Goal: Task Accomplishment & Management: Use online tool/utility

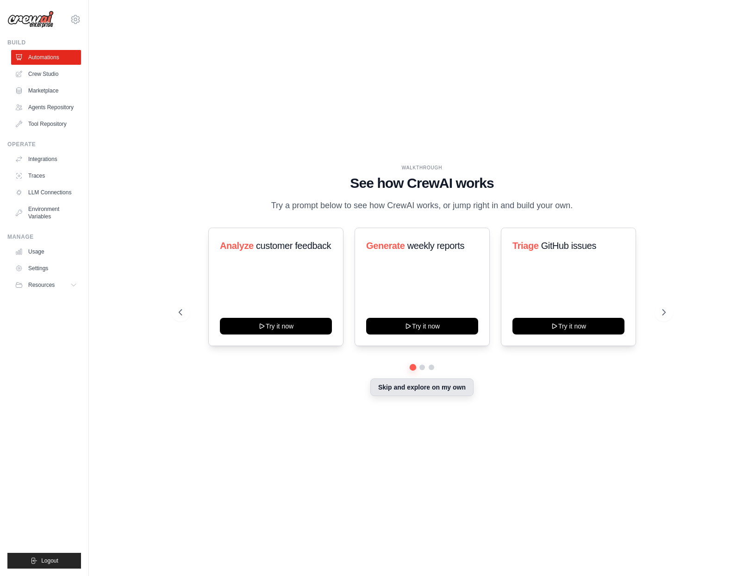
click at [409, 395] on button "Skip and explore on my own" at bounding box center [421, 388] width 103 height 18
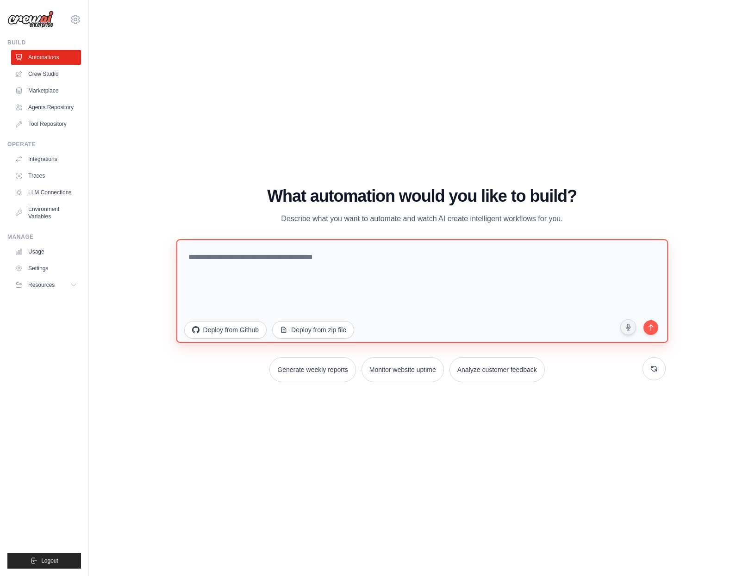
drag, startPoint x: 358, startPoint y: 284, endPoint x: 350, endPoint y: 281, distance: 8.1
click at [355, 283] on textarea at bounding box center [422, 291] width 492 height 104
type textarea "**********"
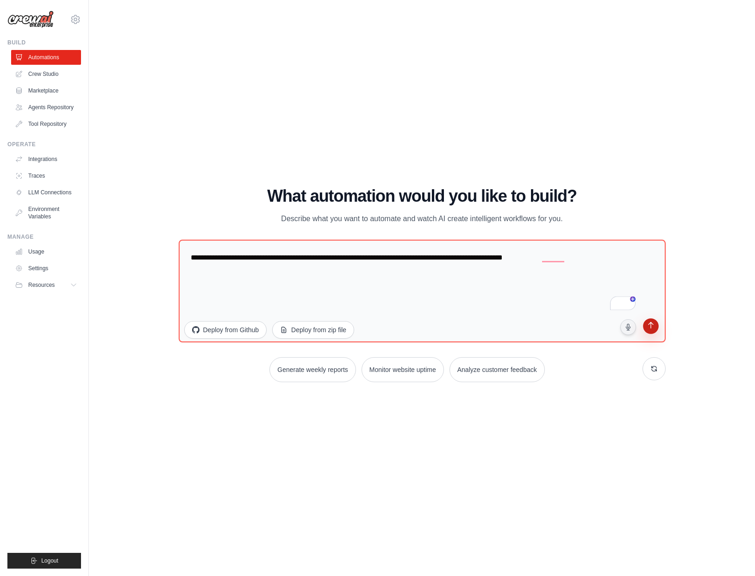
click at [654, 331] on button "submit" at bounding box center [651, 328] width 19 height 19
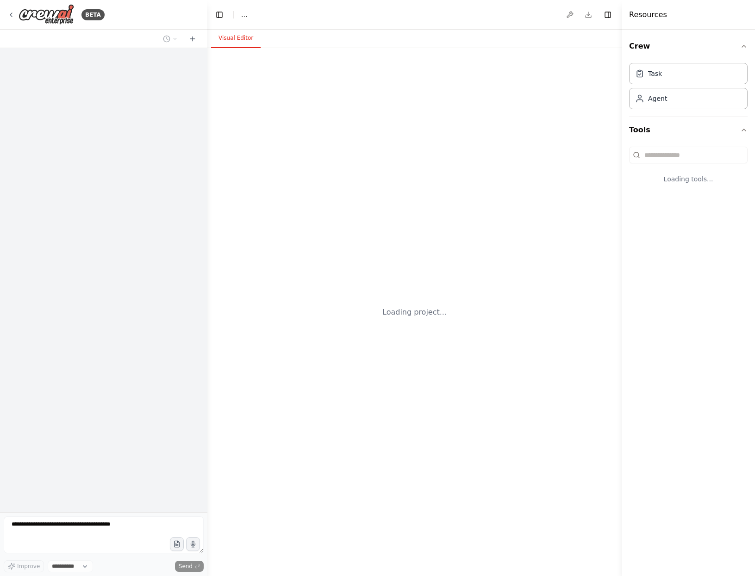
select select "****"
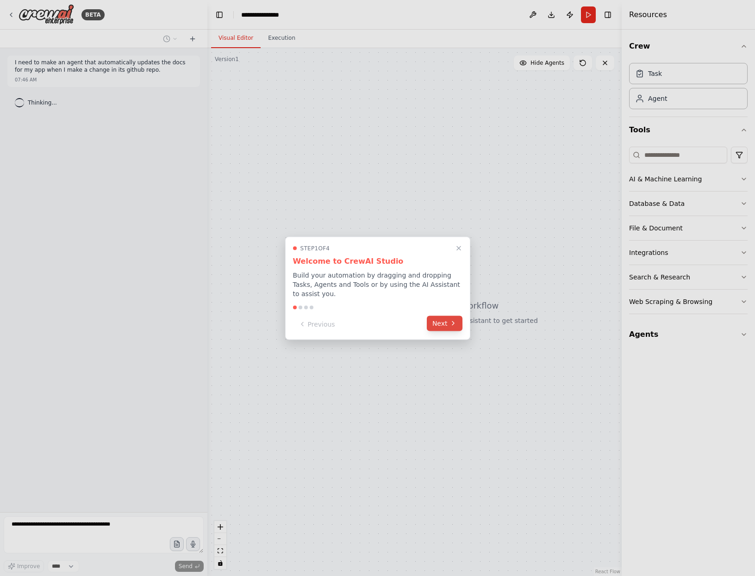
click at [452, 325] on icon at bounding box center [453, 323] width 7 height 7
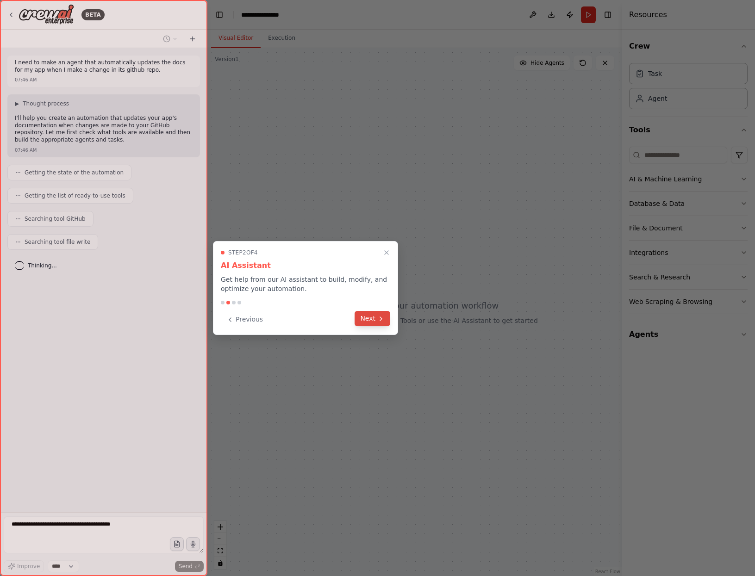
click at [380, 320] on icon at bounding box center [381, 319] width 2 height 4
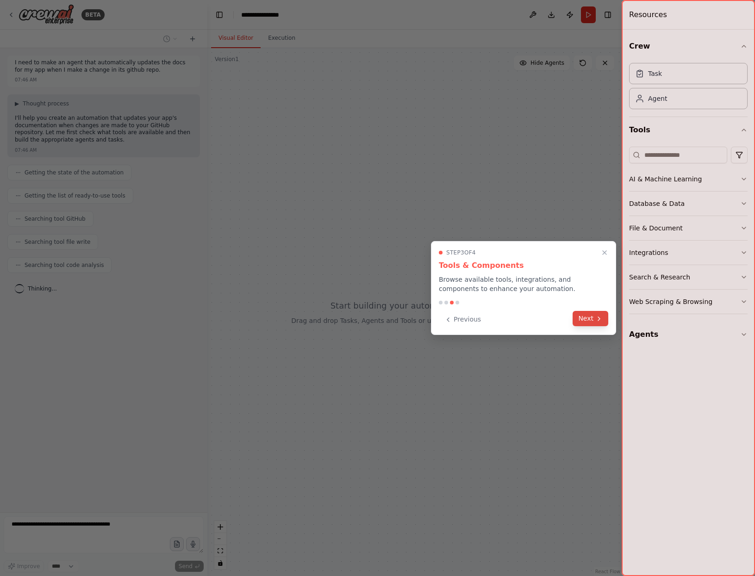
click at [589, 318] on button "Next" at bounding box center [591, 318] width 36 height 15
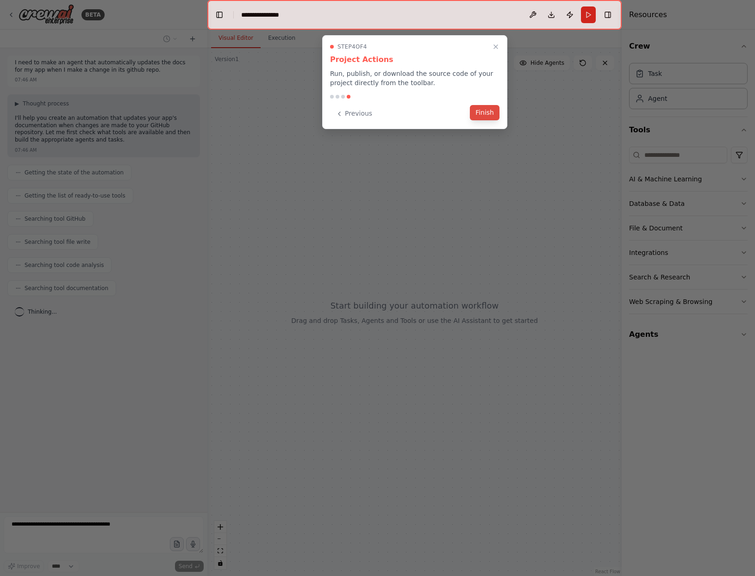
click at [483, 111] on button "Finish" at bounding box center [485, 112] width 30 height 15
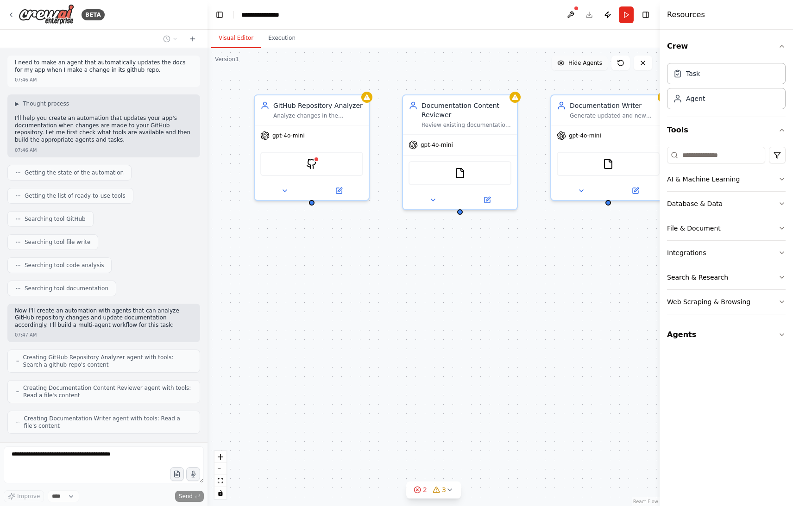
click at [576, 63] on span "Hide Agents" at bounding box center [585, 62] width 34 height 7
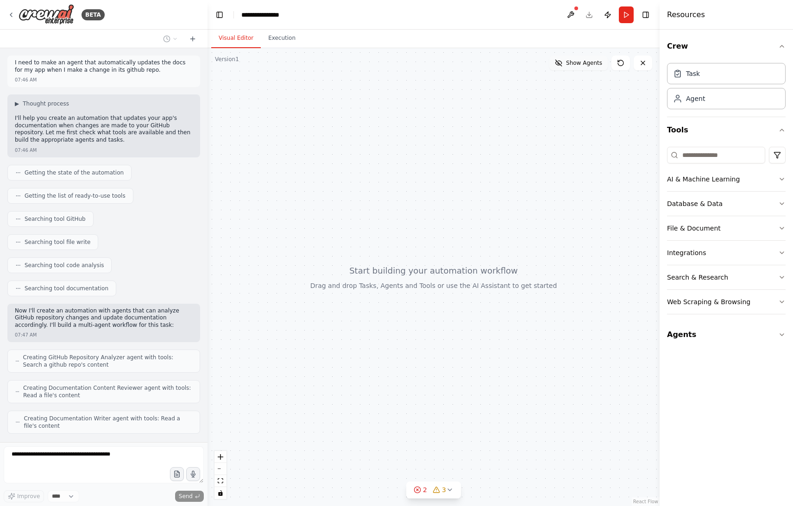
click at [576, 63] on span "Show Agents" at bounding box center [584, 62] width 36 height 7
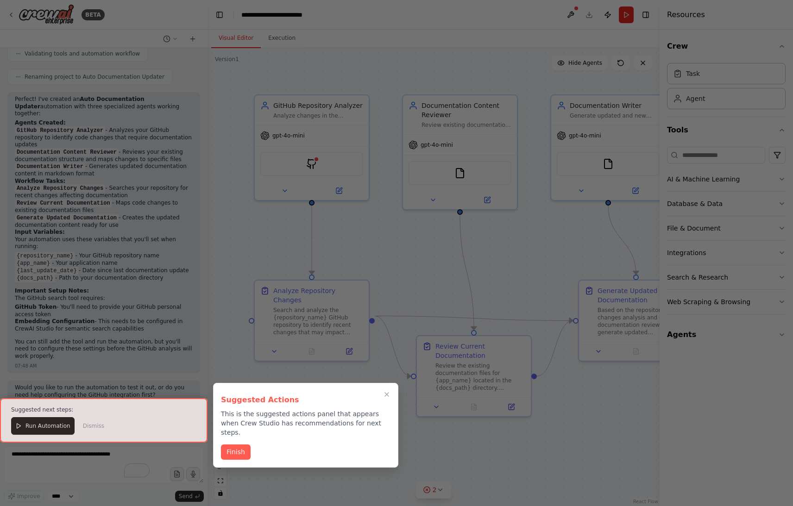
scroll to position [543, 0]
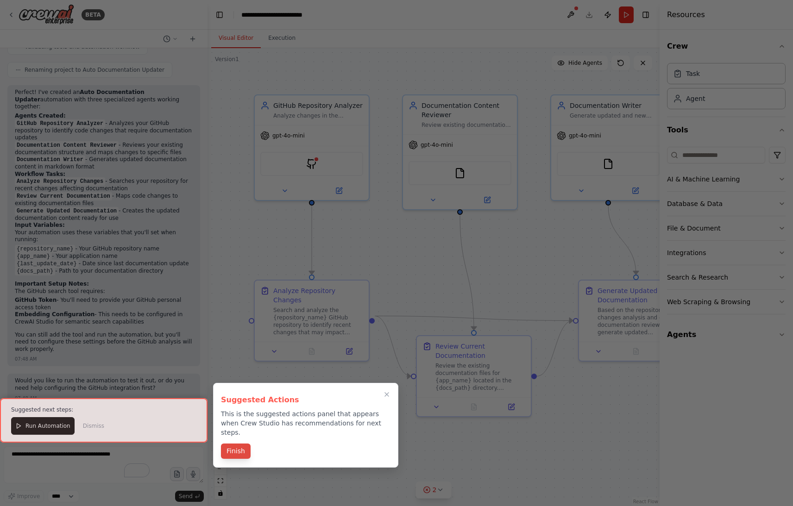
click at [239, 444] on button "Finish" at bounding box center [236, 451] width 30 height 15
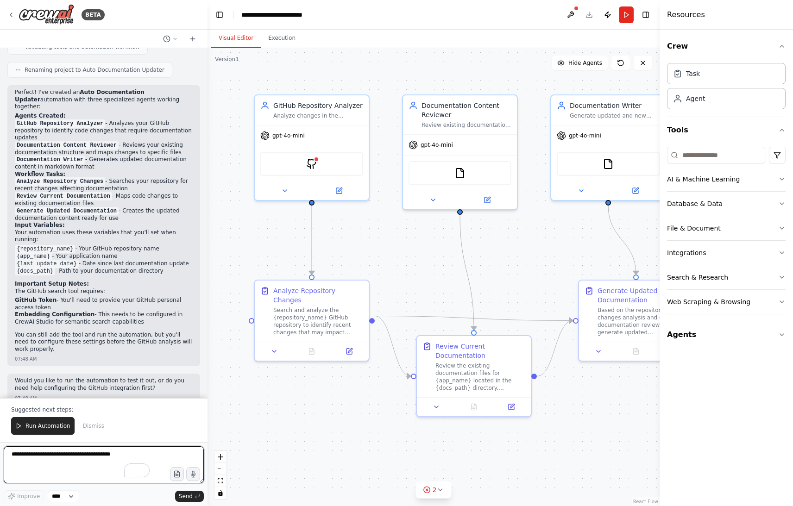
click at [74, 454] on textarea "To enrich screen reader interactions, please activate Accessibility in Grammarl…" at bounding box center [104, 464] width 200 height 37
type textarea "*"
type textarea "**********"
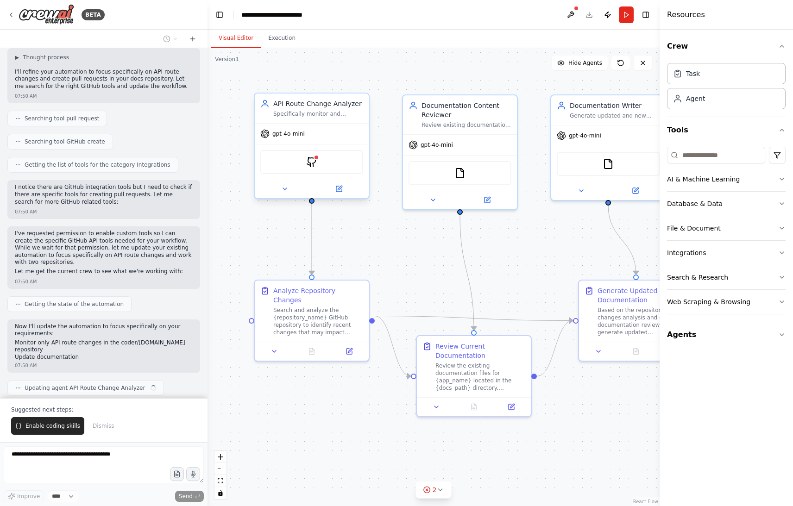
scroll to position [975, 0]
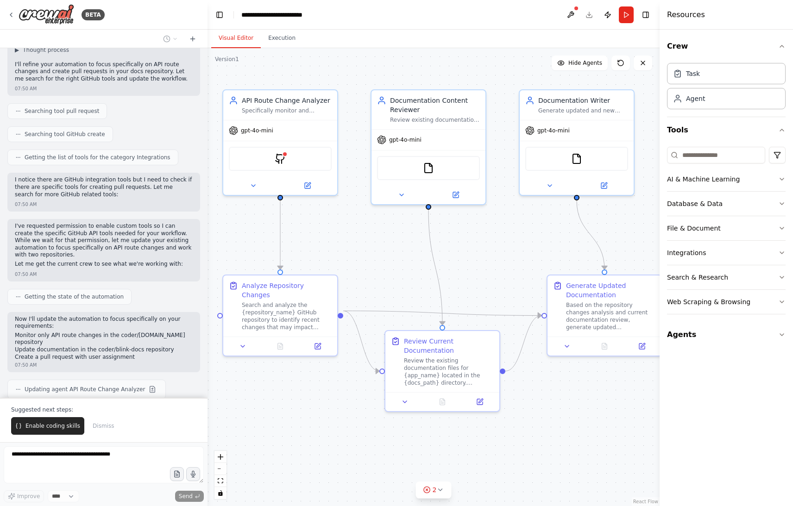
drag, startPoint x: 520, startPoint y: 306, endPoint x: 488, endPoint y: 300, distance: 32.3
click at [488, 300] on div ".deletable-edge-delete-btn { width: 20px; height: 20px; border: 0px solid #ffff…" at bounding box center [433, 277] width 452 height 458
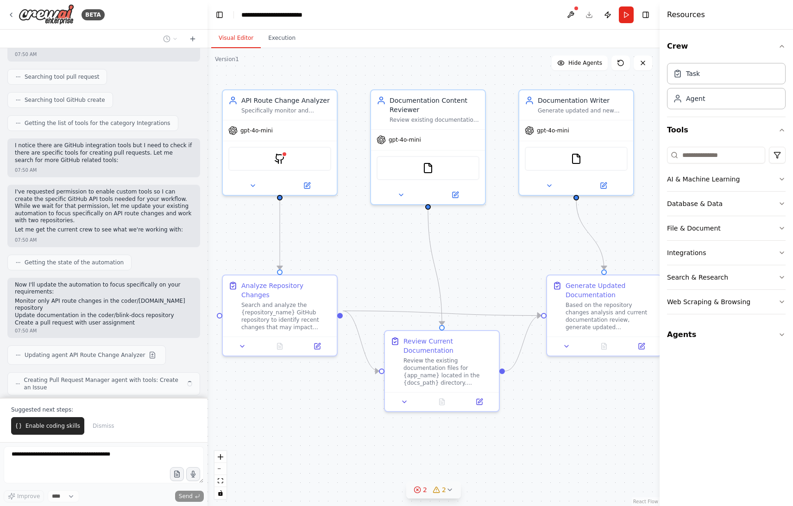
click at [442, 492] on span "2" at bounding box center [444, 489] width 4 height 9
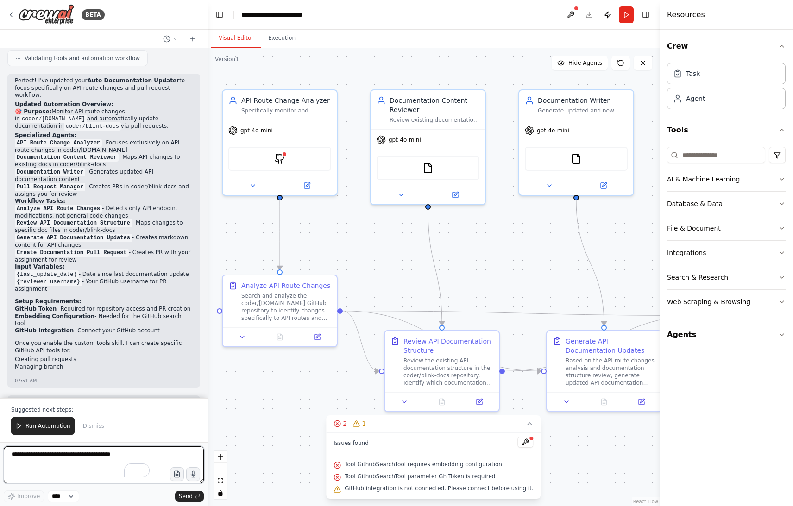
scroll to position [1480, 0]
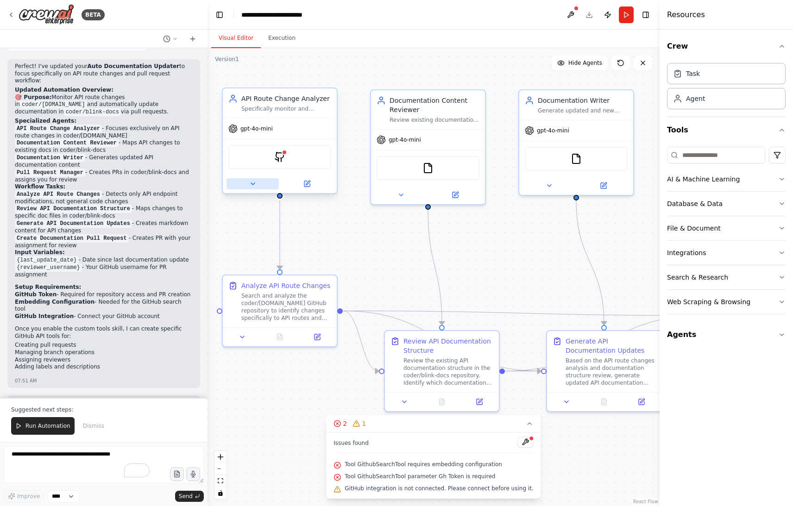
click at [258, 181] on button at bounding box center [252, 183] width 52 height 11
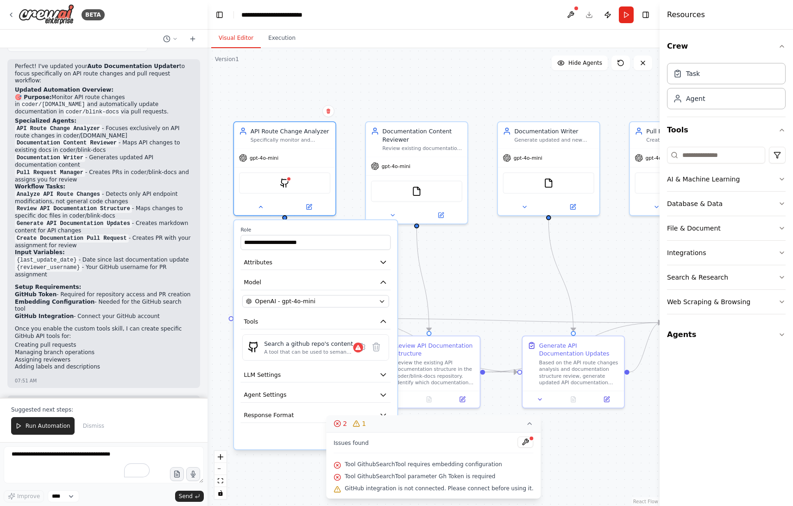
click at [526, 425] on icon at bounding box center [529, 423] width 7 height 7
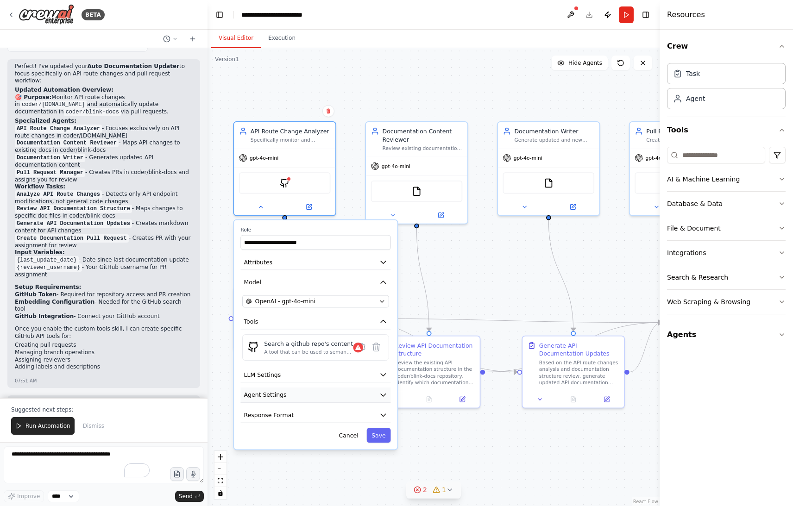
click at [344, 394] on button "Agent Settings" at bounding box center [315, 395] width 150 height 15
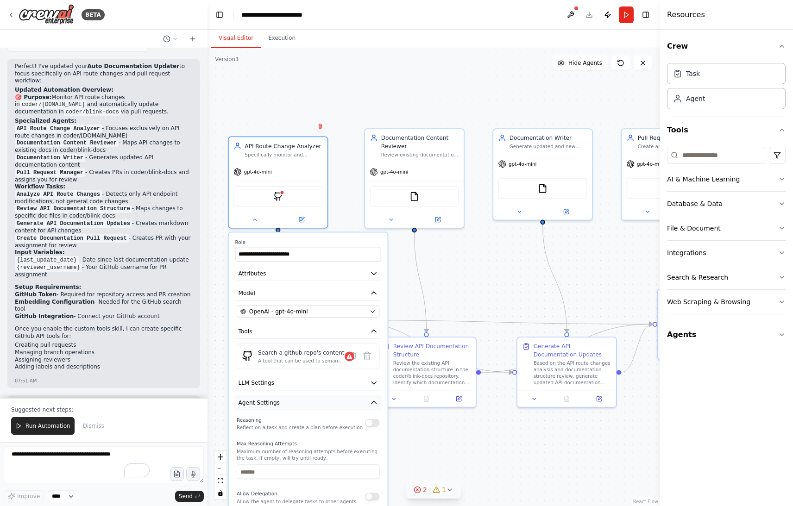
drag, startPoint x: 333, startPoint y: 385, endPoint x: 368, endPoint y: 403, distance: 39.3
click at [325, 394] on div "**********" at bounding box center [308, 456] width 159 height 449
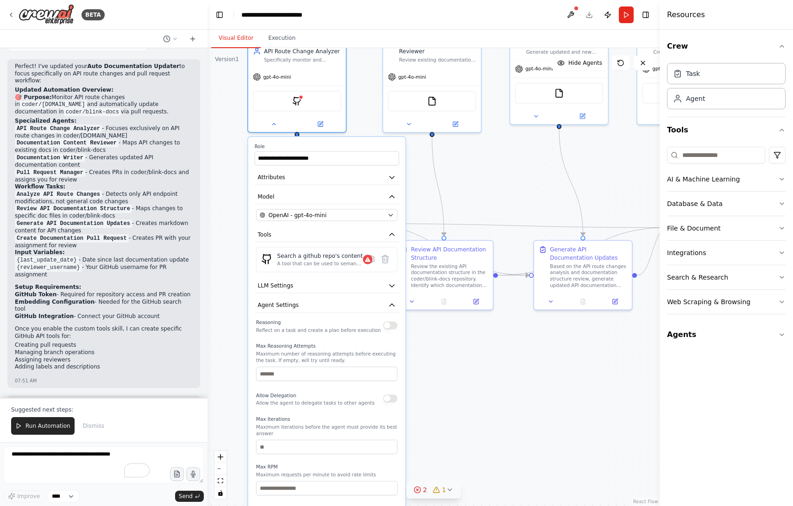
drag, startPoint x: 460, startPoint y: 453, endPoint x: 479, endPoint y: 356, distance: 99.0
click at [479, 356] on div ".deletable-edge-delete-btn { width: 20px; height: 20px; border: 0px solid #ffff…" at bounding box center [433, 277] width 452 height 458
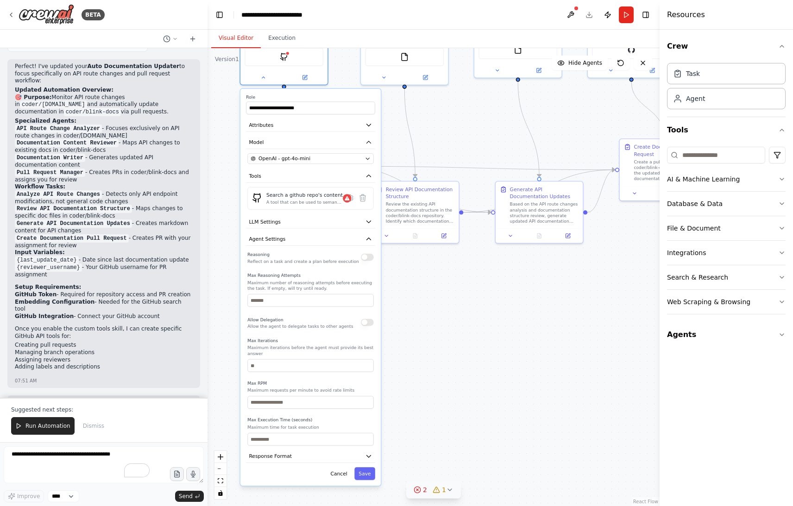
drag, startPoint x: 447, startPoint y: 426, endPoint x: 428, endPoint y: 353, distance: 76.0
click at [428, 353] on div ".deletable-edge-delete-btn { width: 20px; height: 20px; border: 0px solid #ffff…" at bounding box center [433, 277] width 452 height 458
click at [368, 219] on icon "button" at bounding box center [368, 221] width 7 height 7
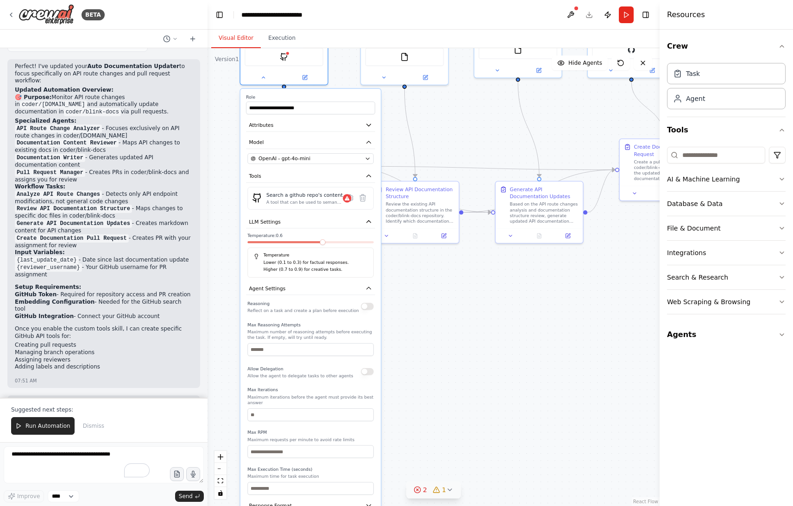
click at [325, 244] on span at bounding box center [322, 242] width 6 height 6
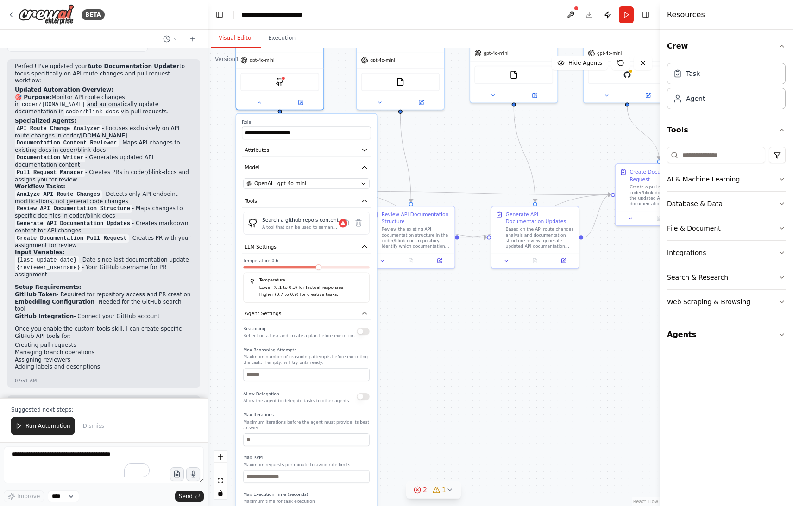
drag, startPoint x: 409, startPoint y: 277, endPoint x: 405, endPoint y: 302, distance: 25.3
click at [405, 302] on div ".deletable-edge-delete-btn { width: 20px; height: 20px; border: 0px solid #ffff…" at bounding box center [433, 277] width 452 height 458
click at [346, 150] on button "Attributes" at bounding box center [306, 150] width 129 height 13
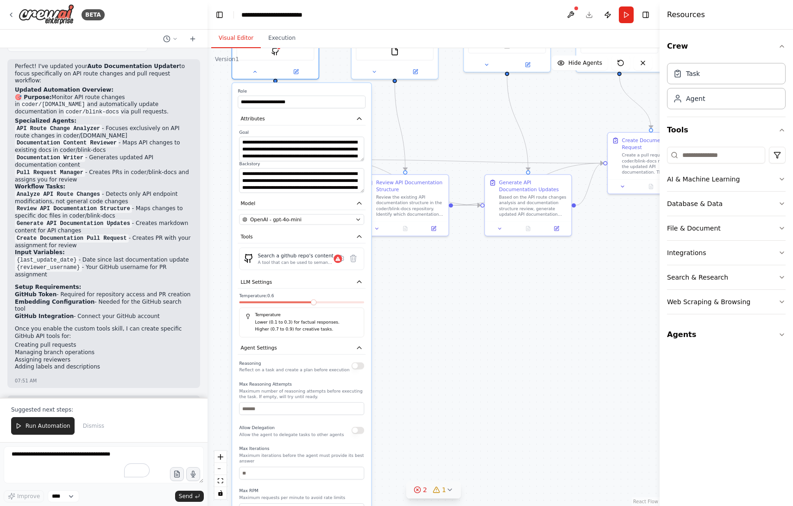
drag, startPoint x: 441, startPoint y: 431, endPoint x: 434, endPoint y: 390, distance: 42.2
click at [436, 393] on div ".deletable-edge-delete-btn { width: 20px; height: 20px; border: 0px solid #ffff…" at bounding box center [433, 277] width 452 height 458
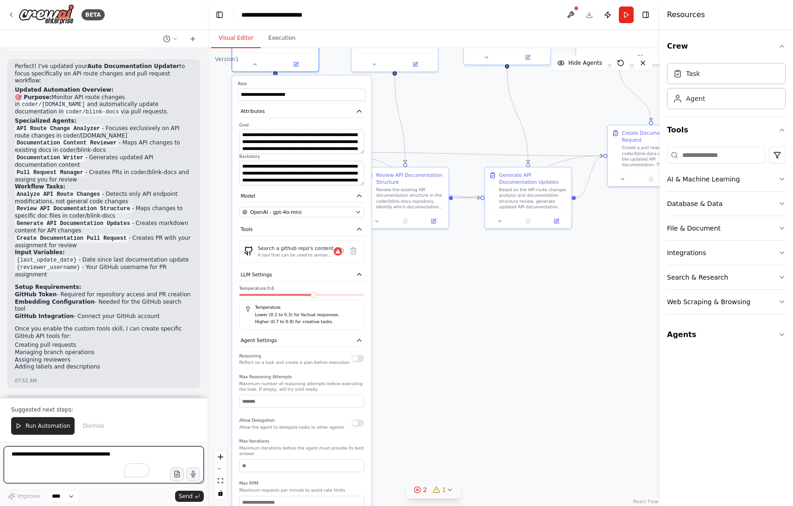
click at [47, 462] on textarea "To enrich screen reader interactions, please activate Accessibility in Grammarl…" at bounding box center [104, 464] width 200 height 37
type textarea "**********"
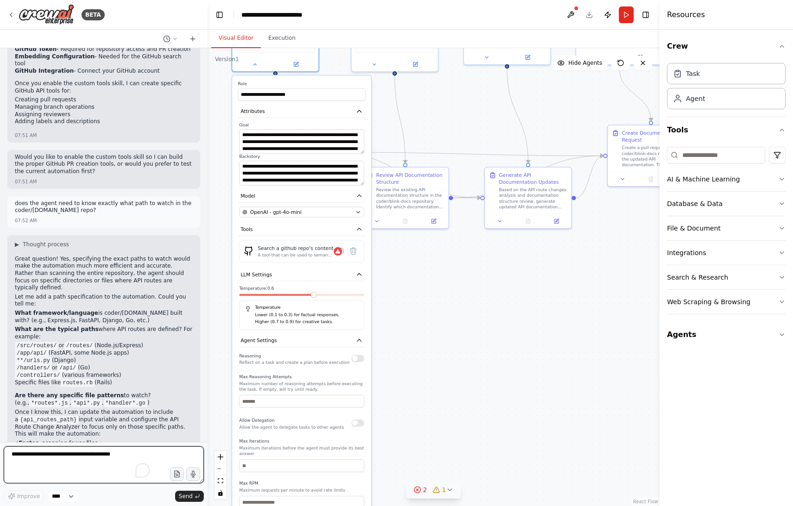
scroll to position [1742, 0]
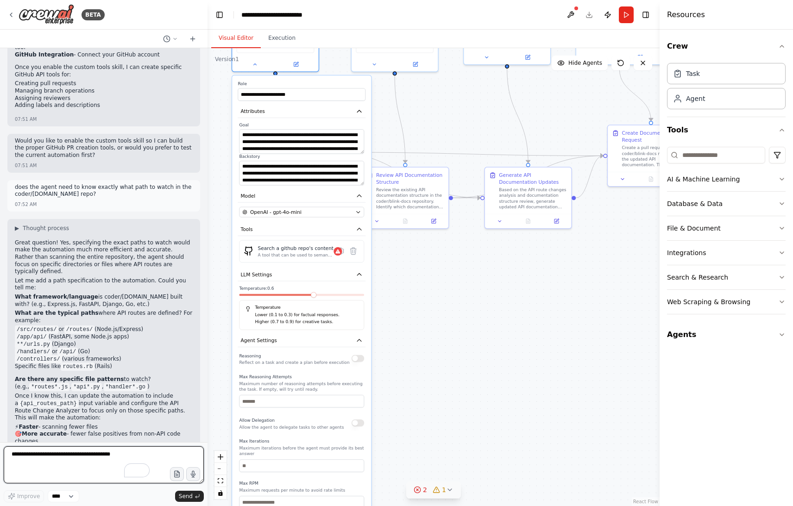
click at [45, 457] on textarea "To enrich screen reader interactions, please activate Accessibility in Grammarl…" at bounding box center [104, 464] width 200 height 37
type textarea "**********"
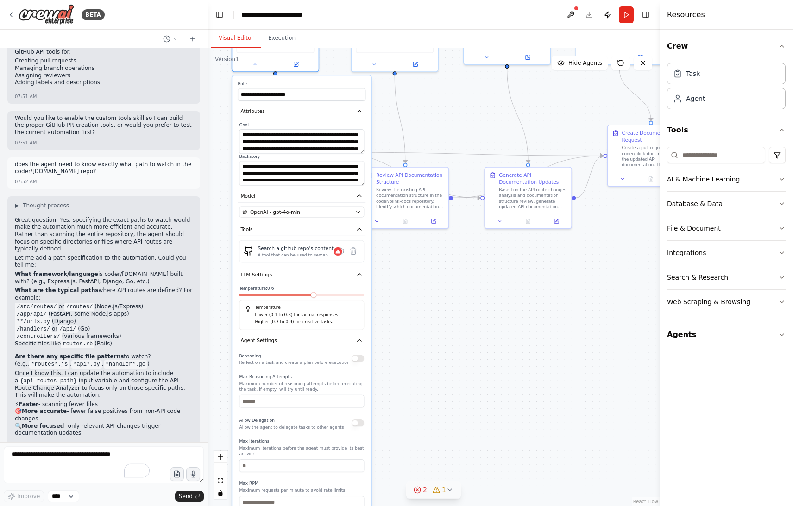
scroll to position [1798, 0]
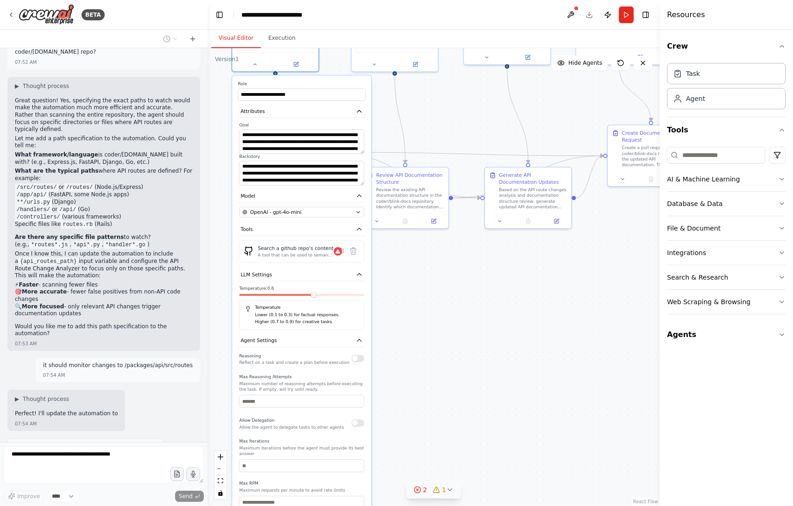
type textarea "**********"
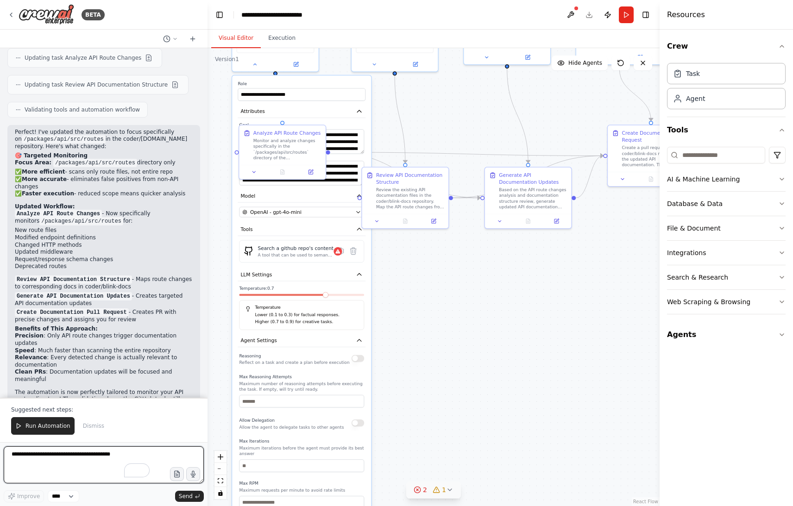
scroll to position [2323, 0]
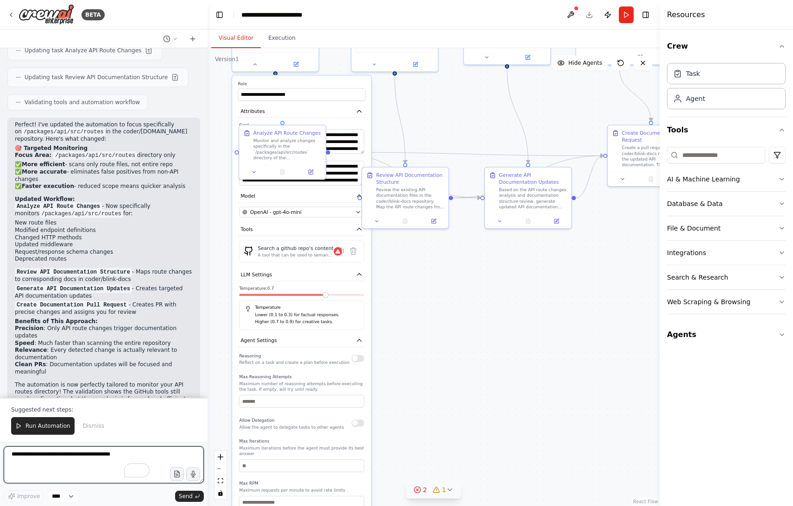
click at [40, 460] on textarea "To enrich screen reader interactions, please activate Accessibility in Grammarl…" at bounding box center [104, 464] width 200 height 37
type textarea "**********"
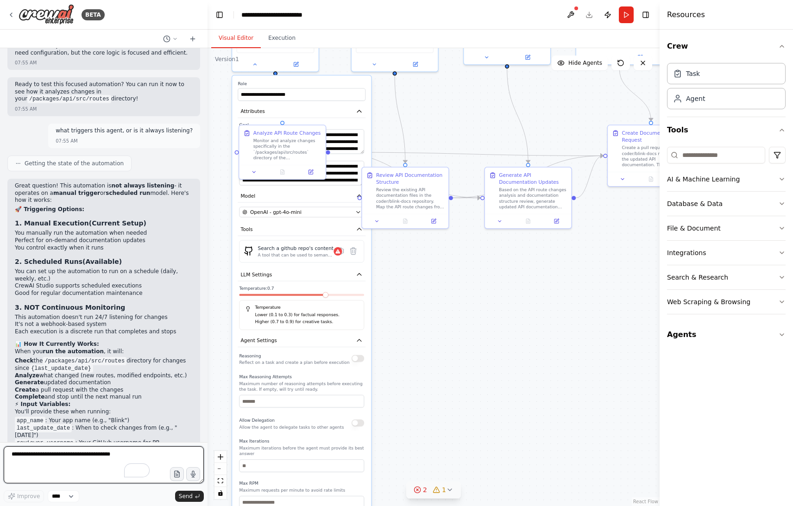
scroll to position [2676, 0]
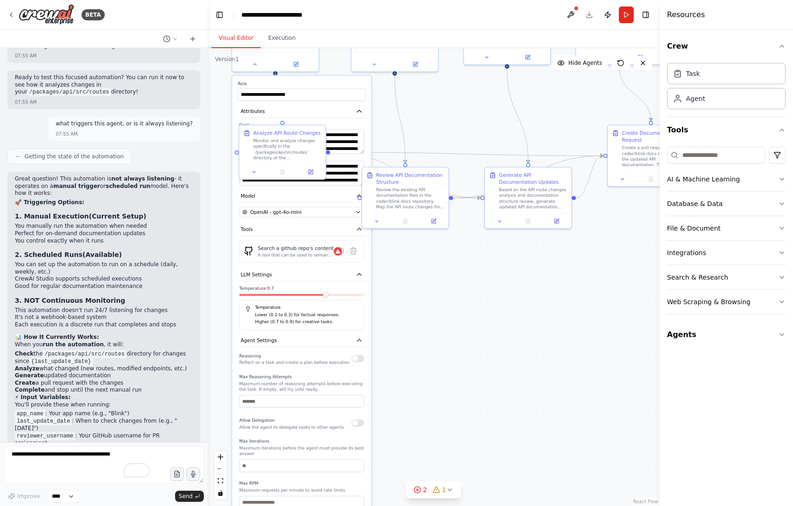
click at [78, 456] on textarea "To enrich screen reader interactions, please activate Accessibility in Grammarl…" at bounding box center [104, 464] width 200 height 37
type textarea "**********"
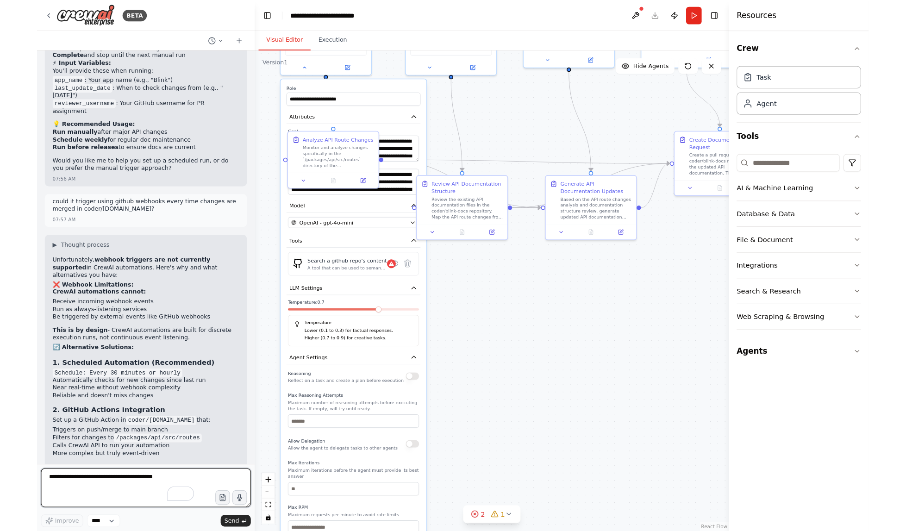
scroll to position [3013, 0]
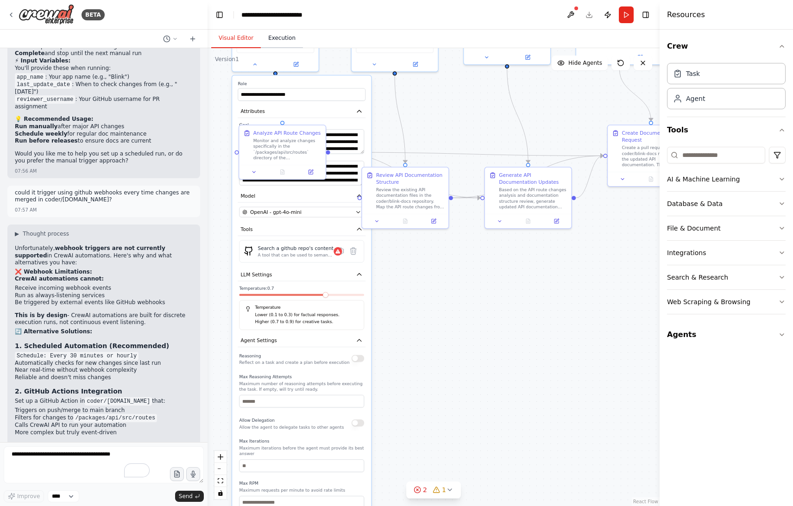
click at [276, 36] on button "Execution" at bounding box center [282, 38] width 42 height 19
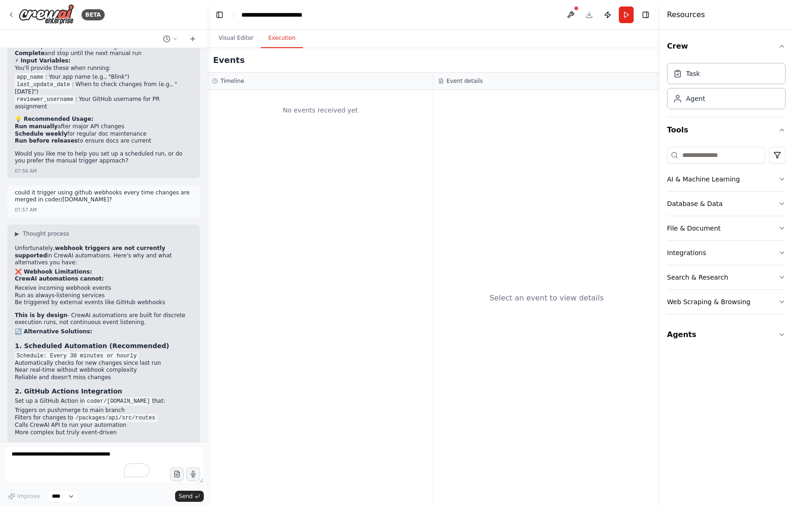
click at [224, 26] on header "**********" at bounding box center [433, 15] width 452 height 30
click at [238, 32] on button "Visual Editor" at bounding box center [236, 38] width 50 height 19
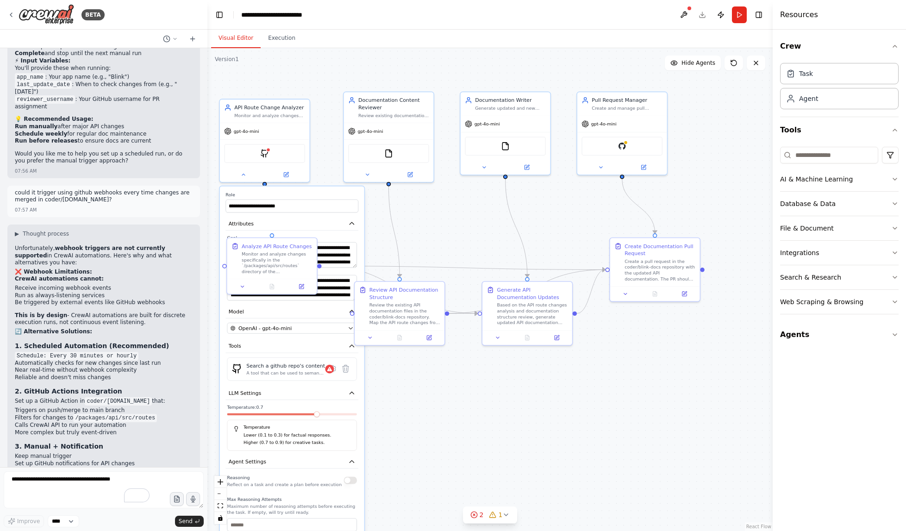
drag, startPoint x: 543, startPoint y: 323, endPoint x: 547, endPoint y: 447, distance: 124.6
click at [547, 447] on div ".deletable-edge-delete-btn { width: 20px; height: 20px; border: 0px solid #ffff…" at bounding box center [489, 289] width 565 height 483
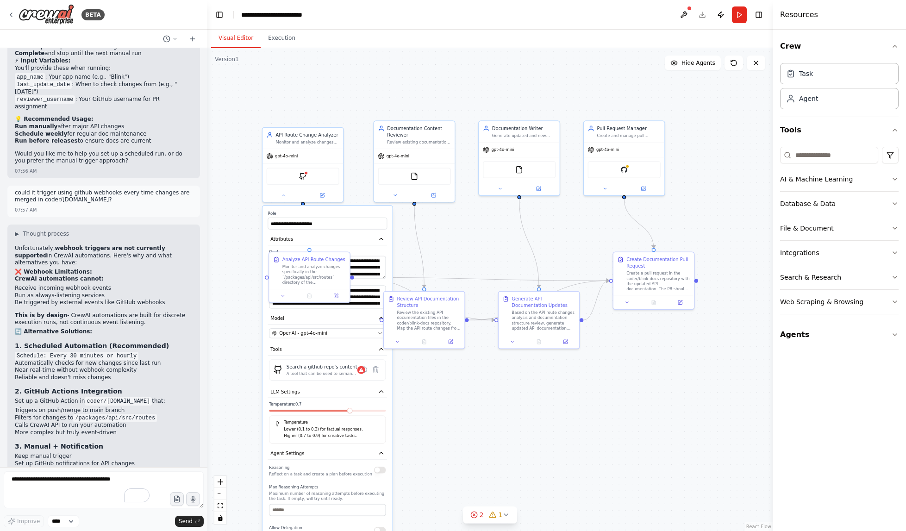
drag, startPoint x: 512, startPoint y: 406, endPoint x: 521, endPoint y: 403, distance: 9.7
click at [521, 403] on div ".deletable-edge-delete-btn { width: 20px; height: 20px; border: 0px solid #ffff…" at bounding box center [489, 289] width 565 height 483
click at [370, 210] on div "**********" at bounding box center [328, 443] width 130 height 475
click at [383, 240] on icon "button" at bounding box center [381, 239] width 6 height 6
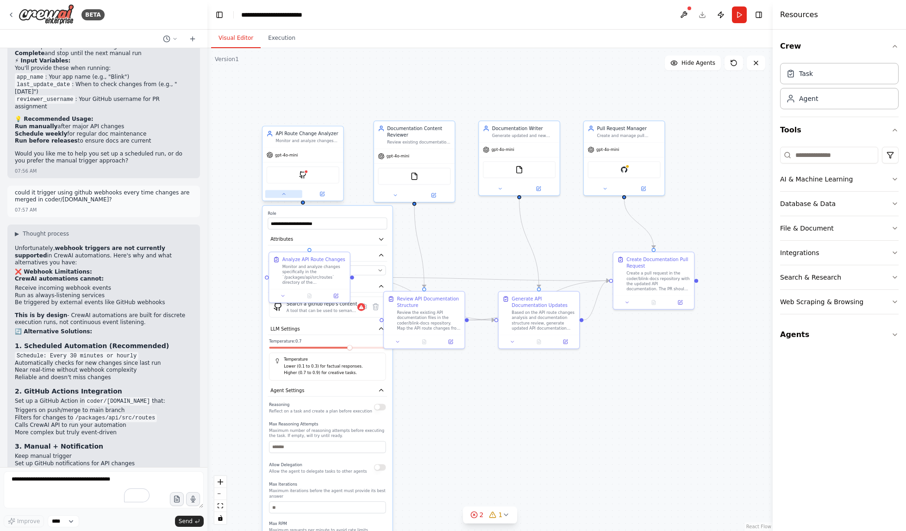
click at [286, 194] on icon at bounding box center [283, 193] width 5 height 5
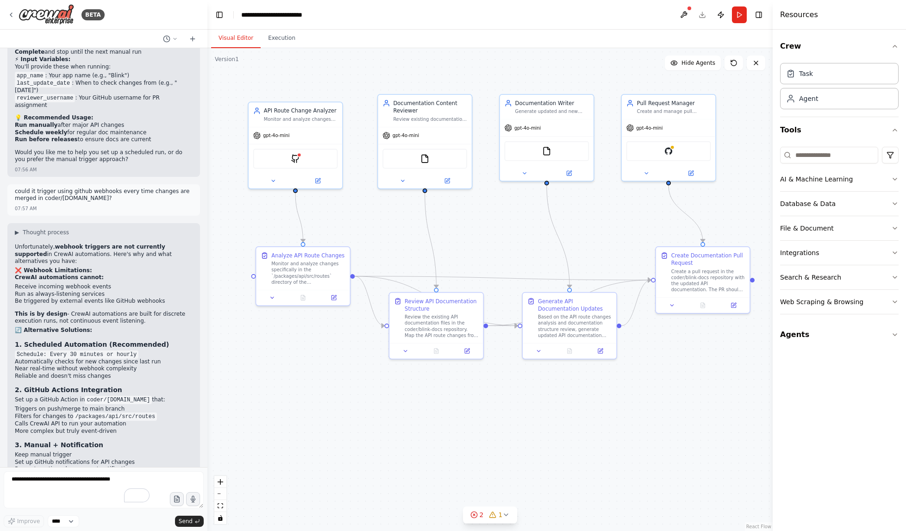
scroll to position [3016, 0]
click at [366, 289] on icon "Edge from 478d683c-92f1-4e68-b909-8add0a59e465 to 6ec922e8-edc1-43b1-b43b-f4393…" at bounding box center [370, 301] width 30 height 50
click at [792, 256] on button "Integrations" at bounding box center [839, 253] width 119 height 24
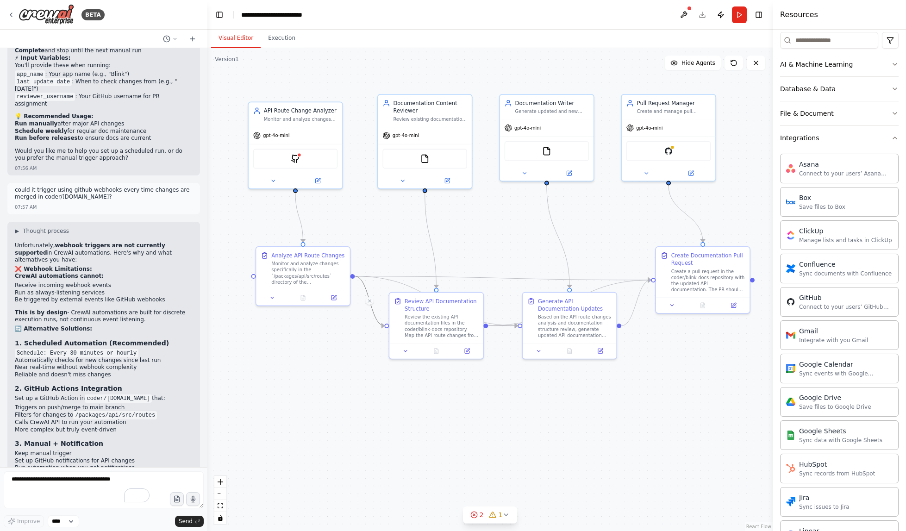
scroll to position [70, 0]
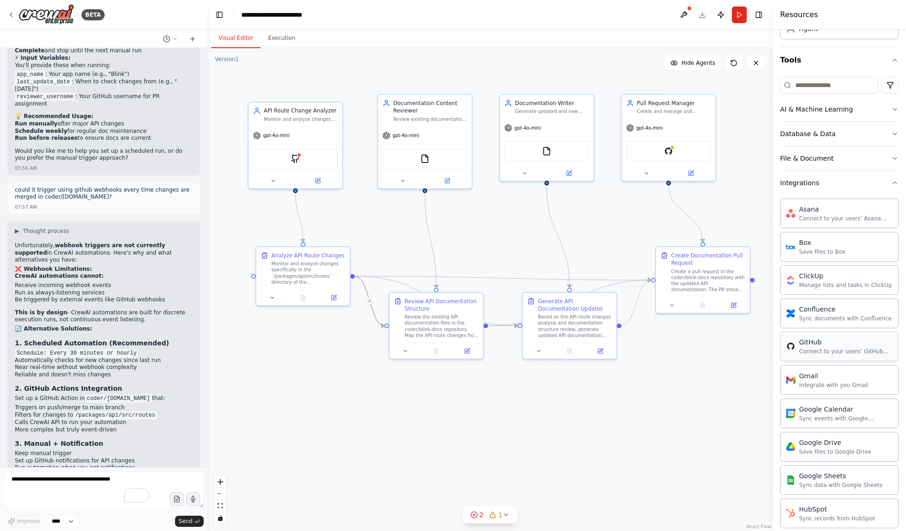
click at [792, 351] on div "Connect to your users’ GitHub accounts" at bounding box center [846, 351] width 94 height 7
click at [289, 161] on div "GithubSearchTool" at bounding box center [295, 157] width 85 height 20
click at [291, 160] on img at bounding box center [295, 157] width 9 height 9
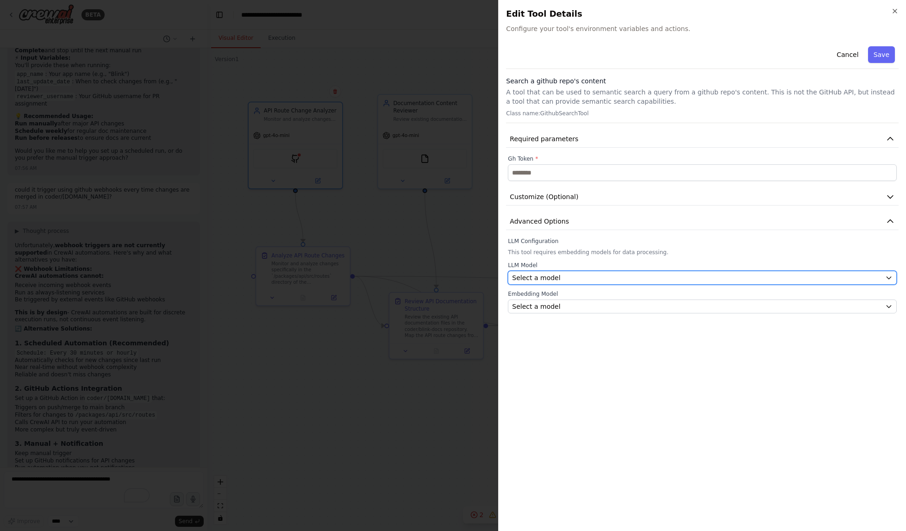
click at [576, 275] on div "Select a model" at bounding box center [696, 277] width 369 height 9
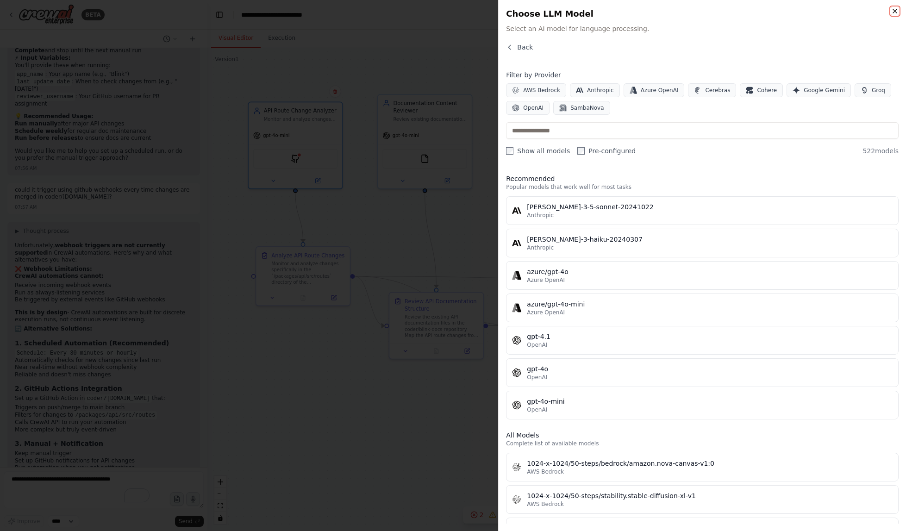
click at [792, 12] on icon "button" at bounding box center [894, 10] width 7 height 7
